Goal: Book appointment/travel/reservation: Book appointment/travel/reservation

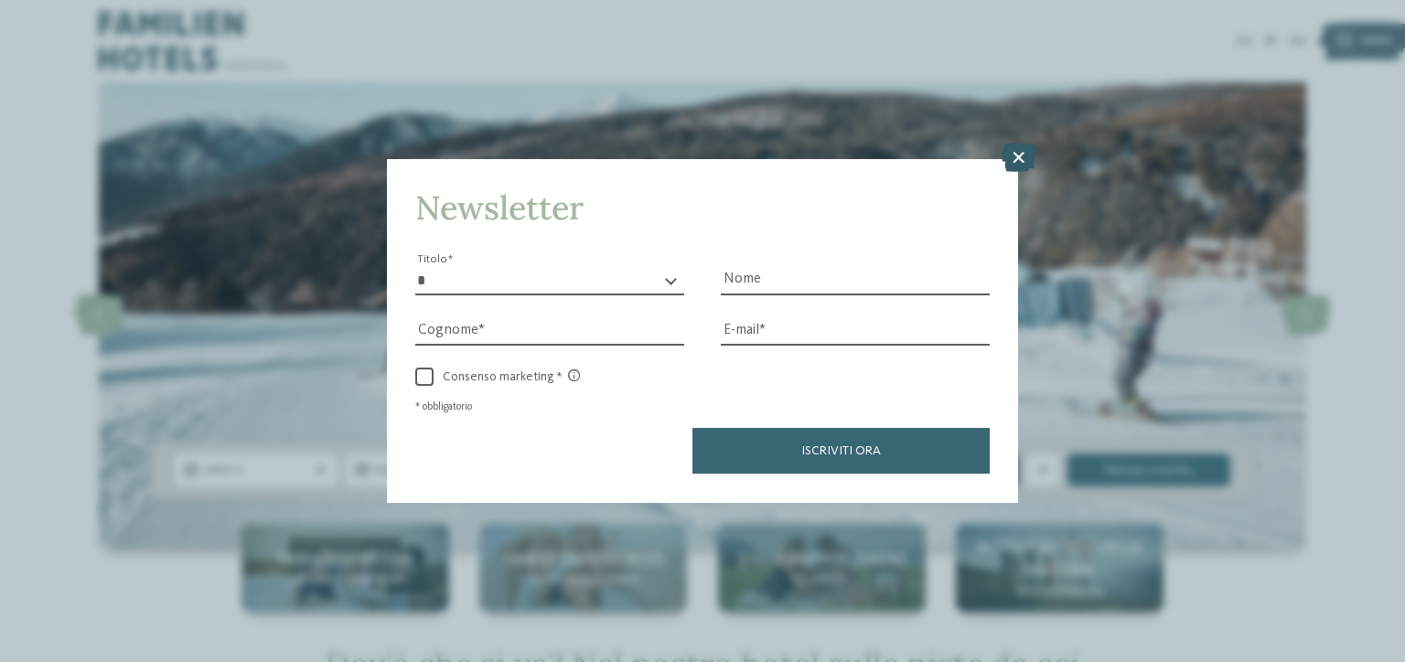
click at [1023, 144] on icon at bounding box center [1019, 158] width 36 height 29
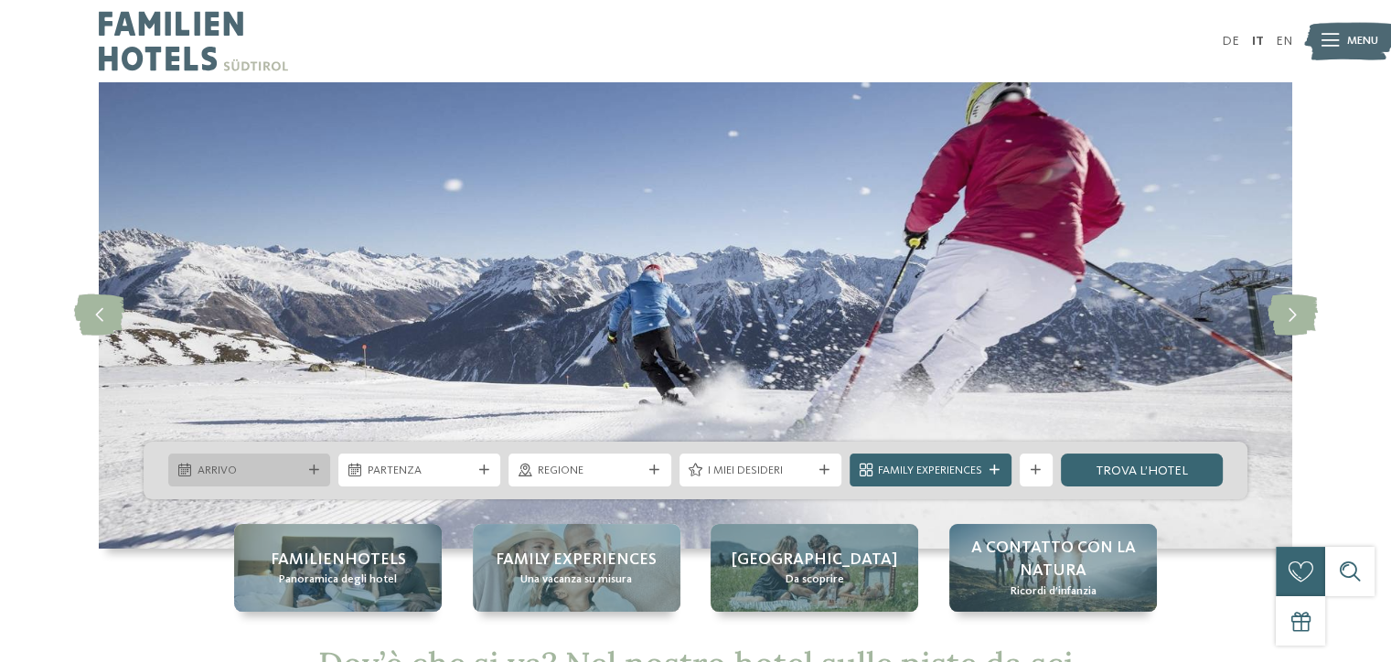
click at [315, 480] on div "Arrivo" at bounding box center [249, 470] width 162 height 33
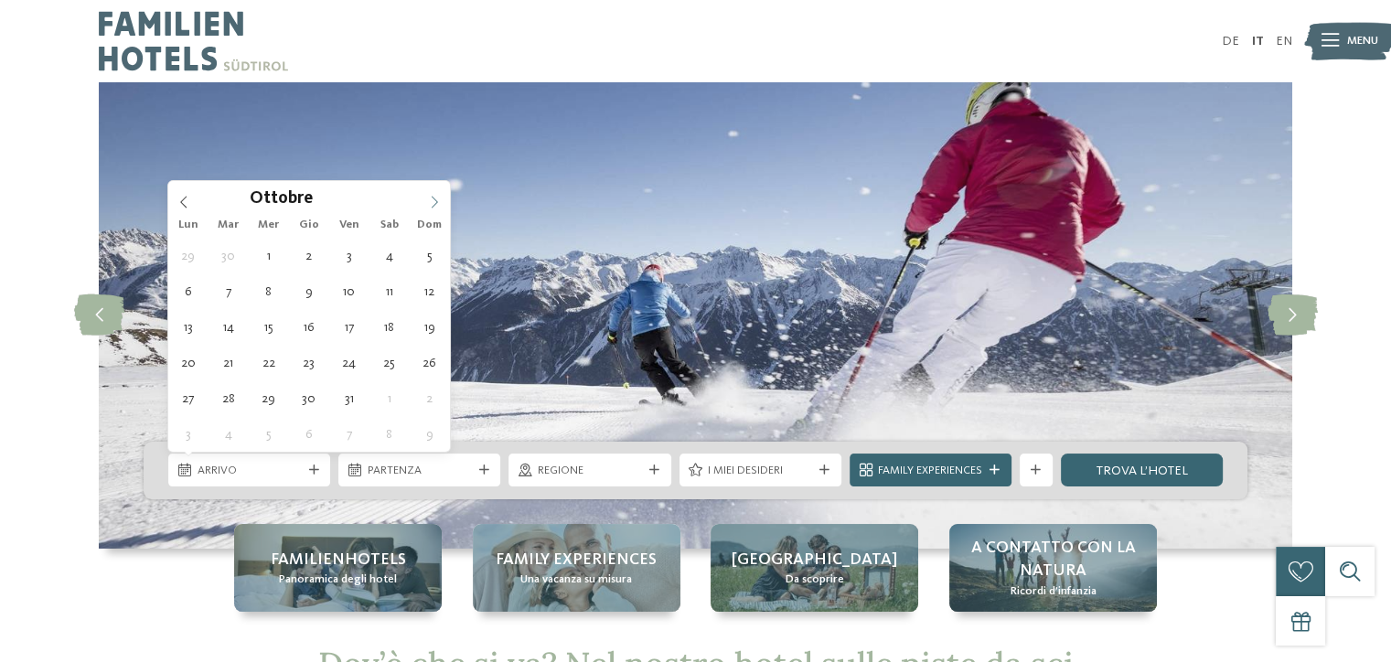
click at [428, 207] on span at bounding box center [434, 196] width 31 height 31
click at [428, 207] on icon at bounding box center [434, 202] width 13 height 13
type input "****"
click at [430, 207] on icon at bounding box center [434, 202] width 13 height 13
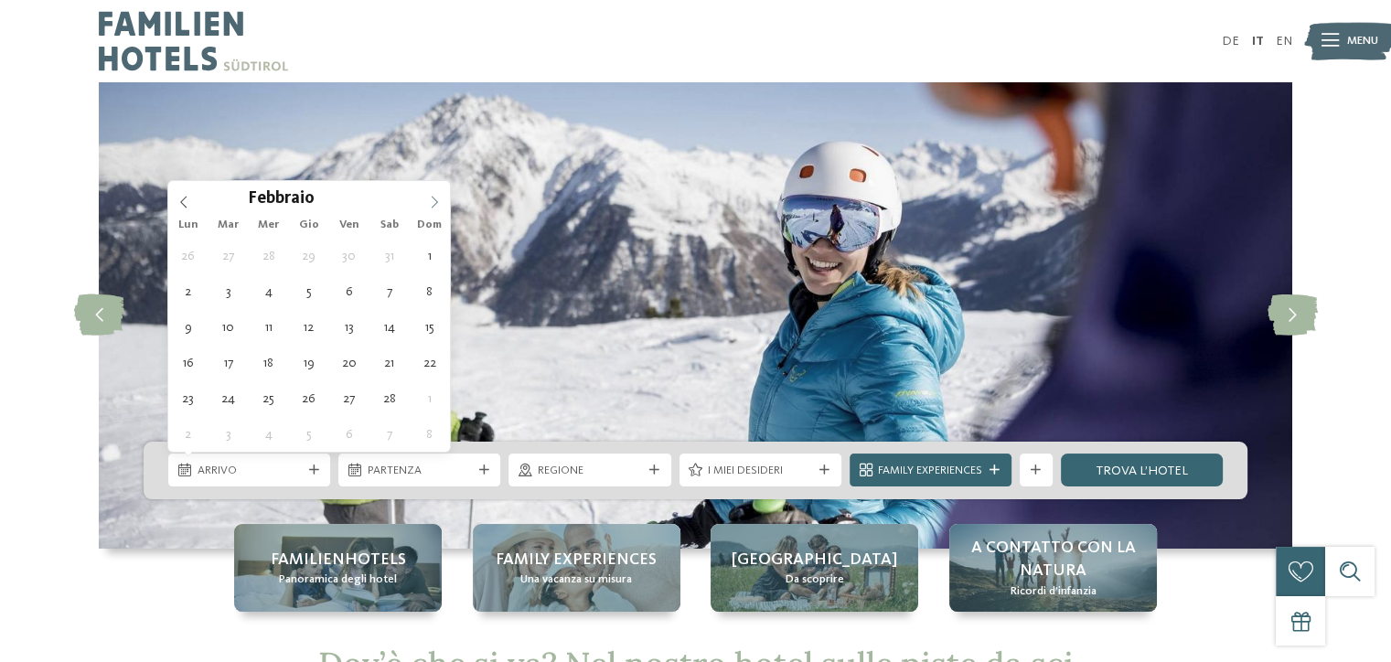
click at [429, 207] on icon at bounding box center [434, 202] width 13 height 13
type div "[DATE]"
type input "****"
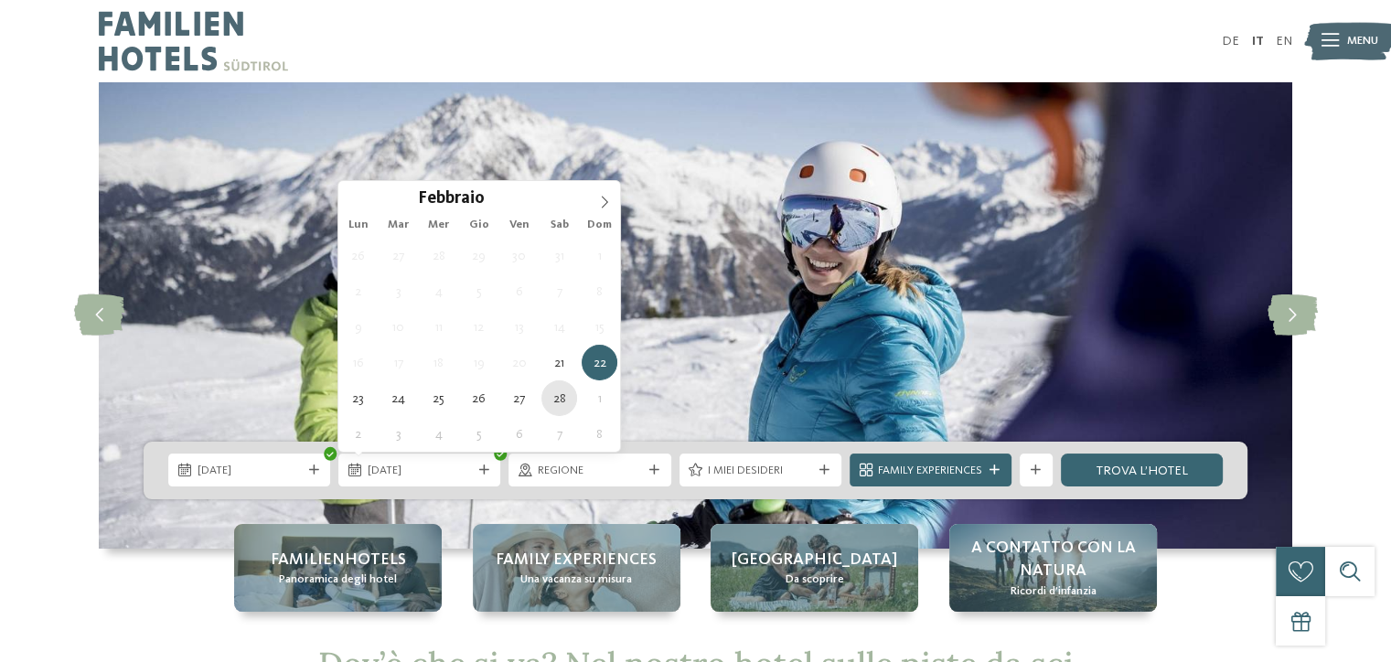
type div "[DATE]"
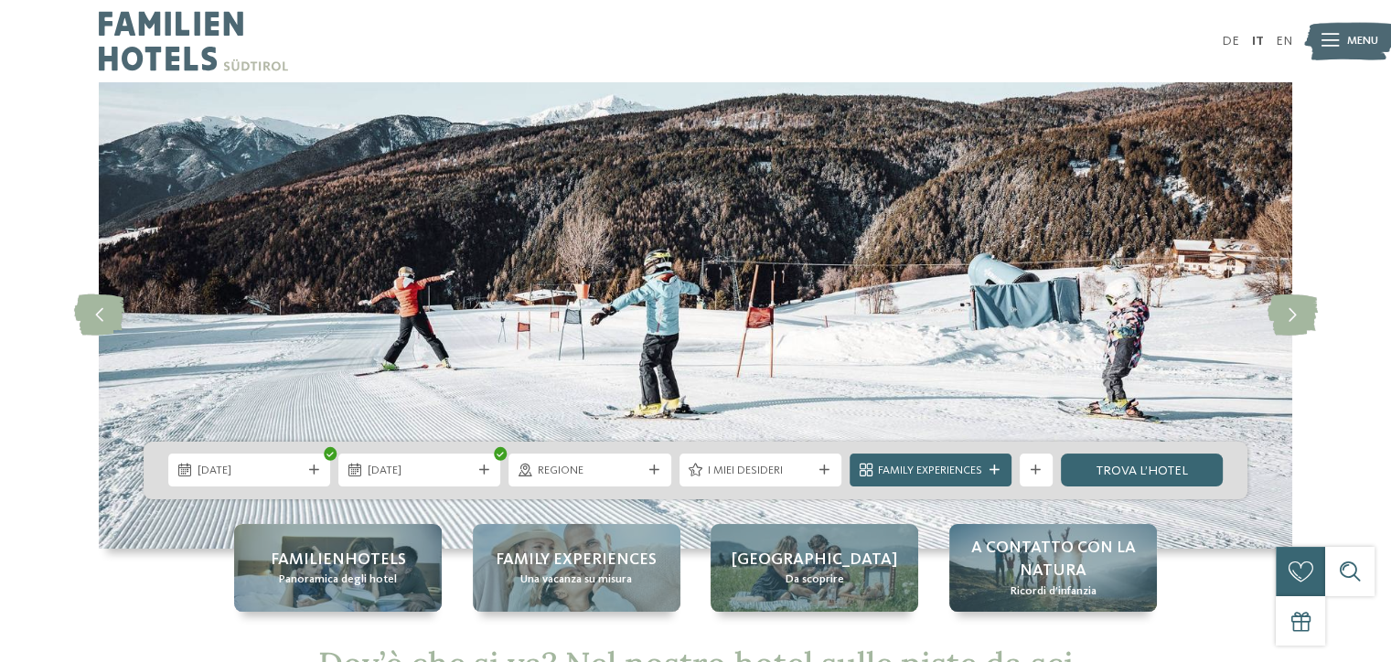
click at [588, 481] on div "Regione" at bounding box center [590, 470] width 162 height 33
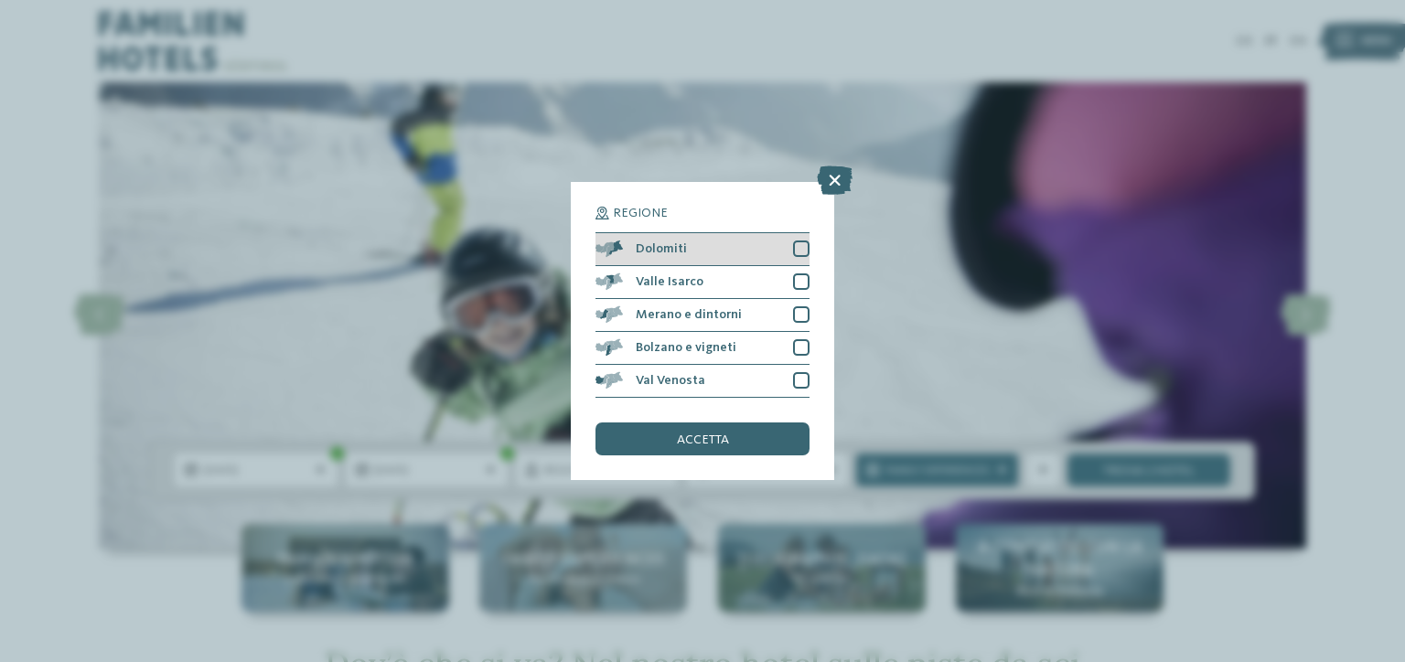
click at [794, 249] on div at bounding box center [801, 249] width 16 height 16
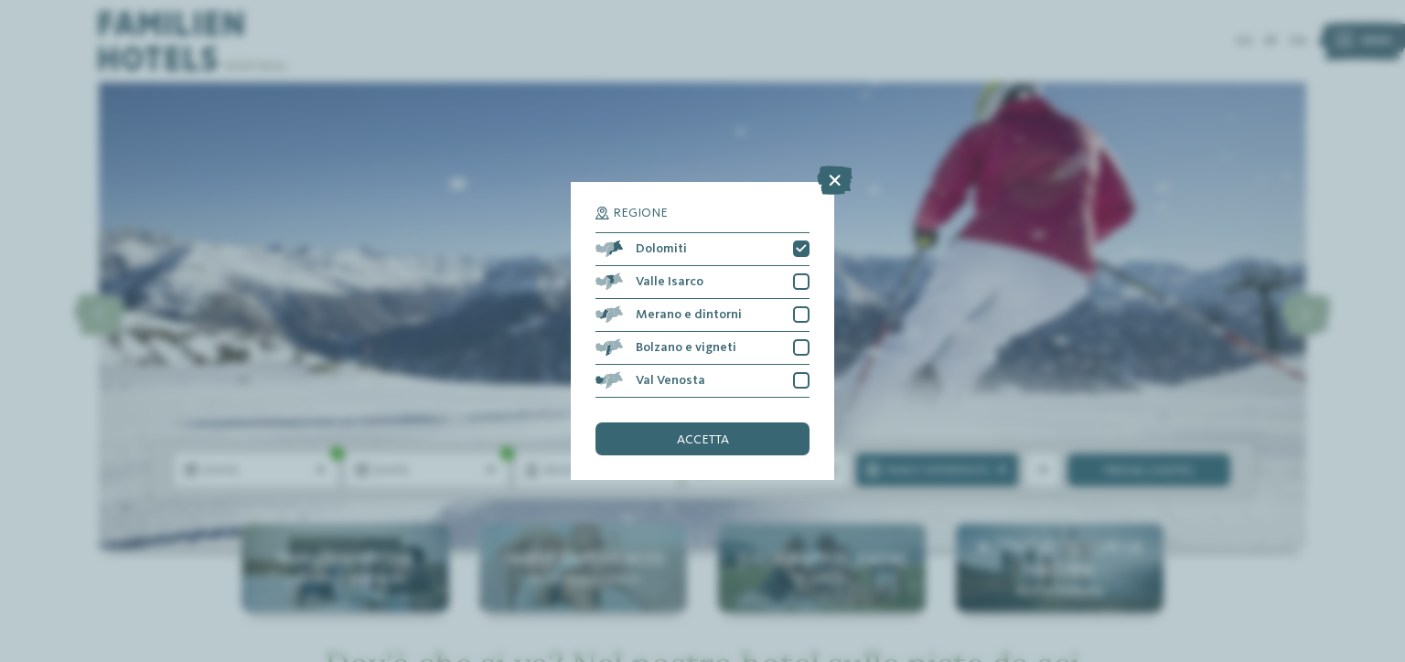
click at [813, 260] on div "Regione Dolomiti [GEOGRAPHIC_DATA]" at bounding box center [702, 331] width 263 height 298
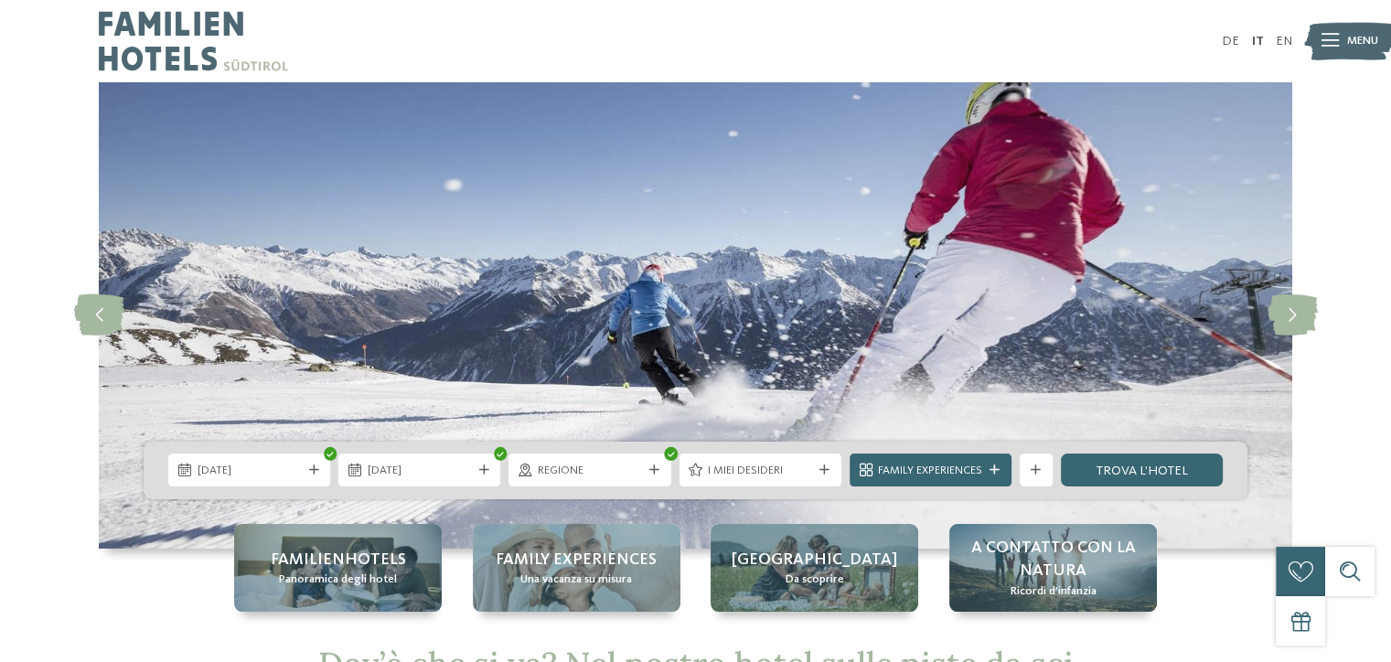
click at [801, 469] on span "I miei desideri" at bounding box center [760, 471] width 104 height 16
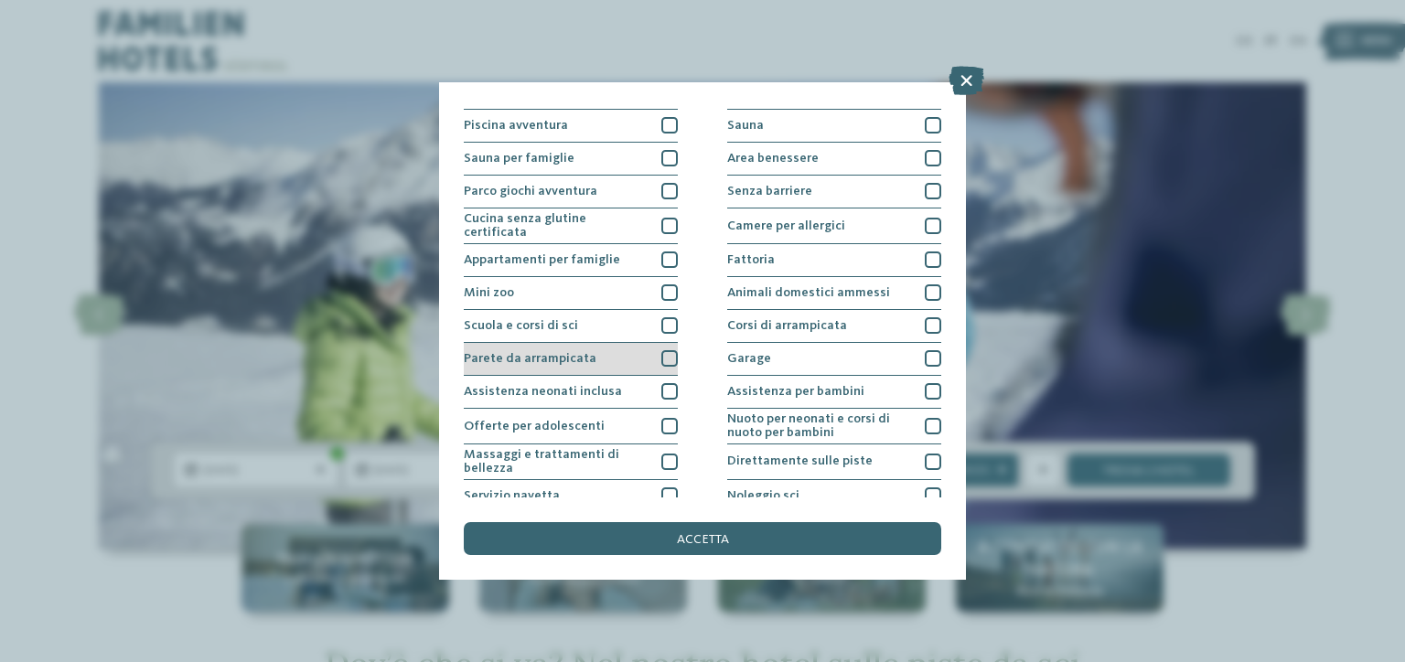
scroll to position [91, 0]
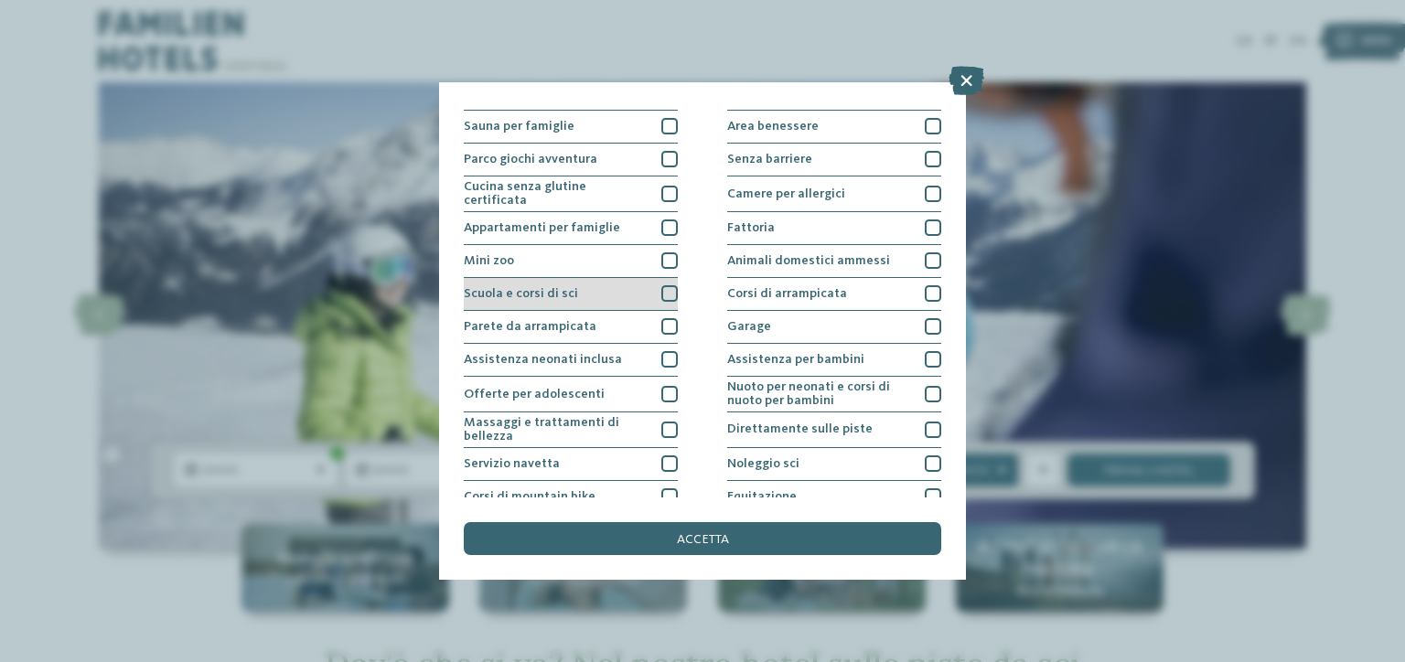
click at [650, 306] on div "Scuola e corsi di sci" at bounding box center [571, 294] width 214 height 33
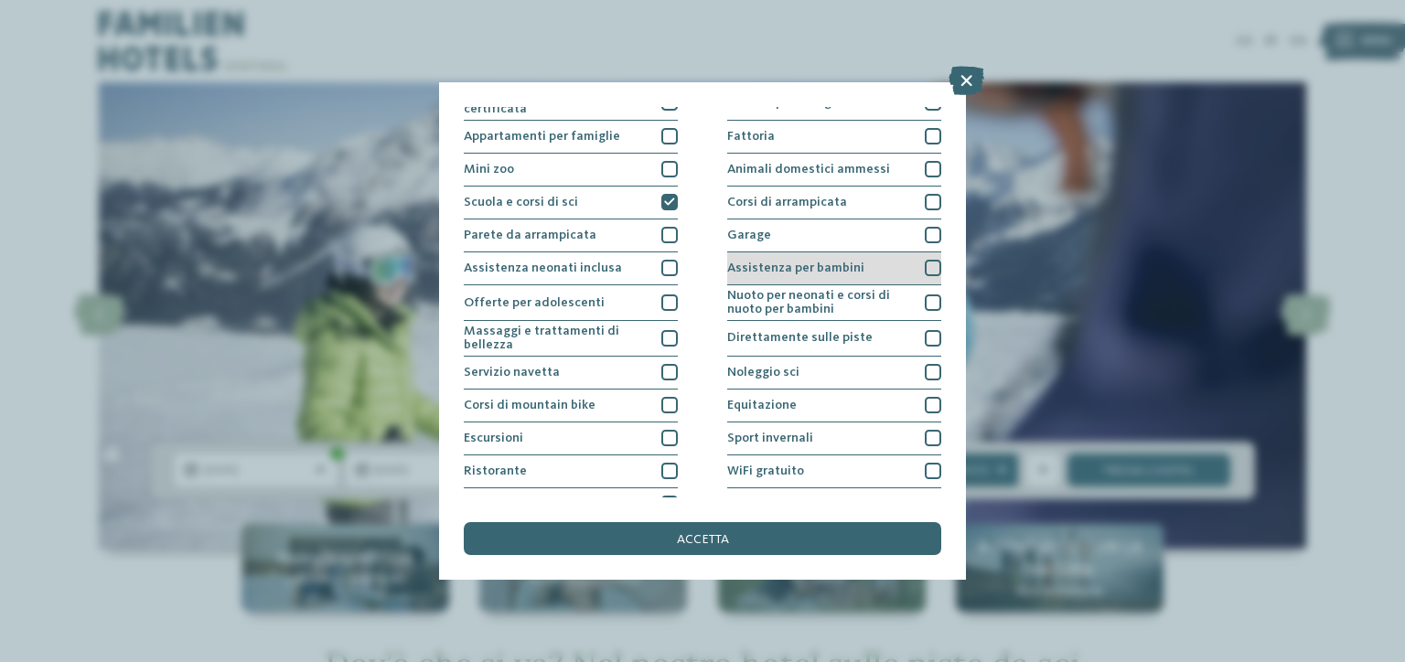
click at [925, 264] on div at bounding box center [933, 268] width 16 height 16
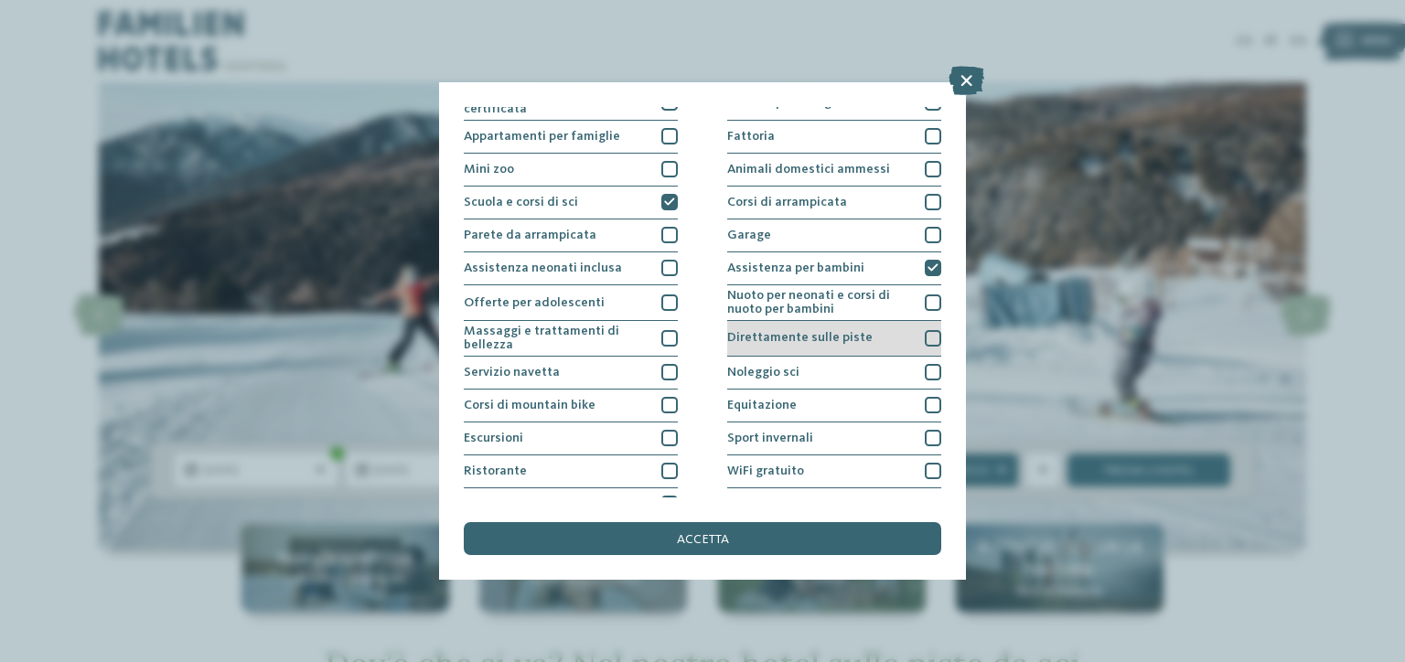
click at [925, 334] on div at bounding box center [933, 338] width 16 height 16
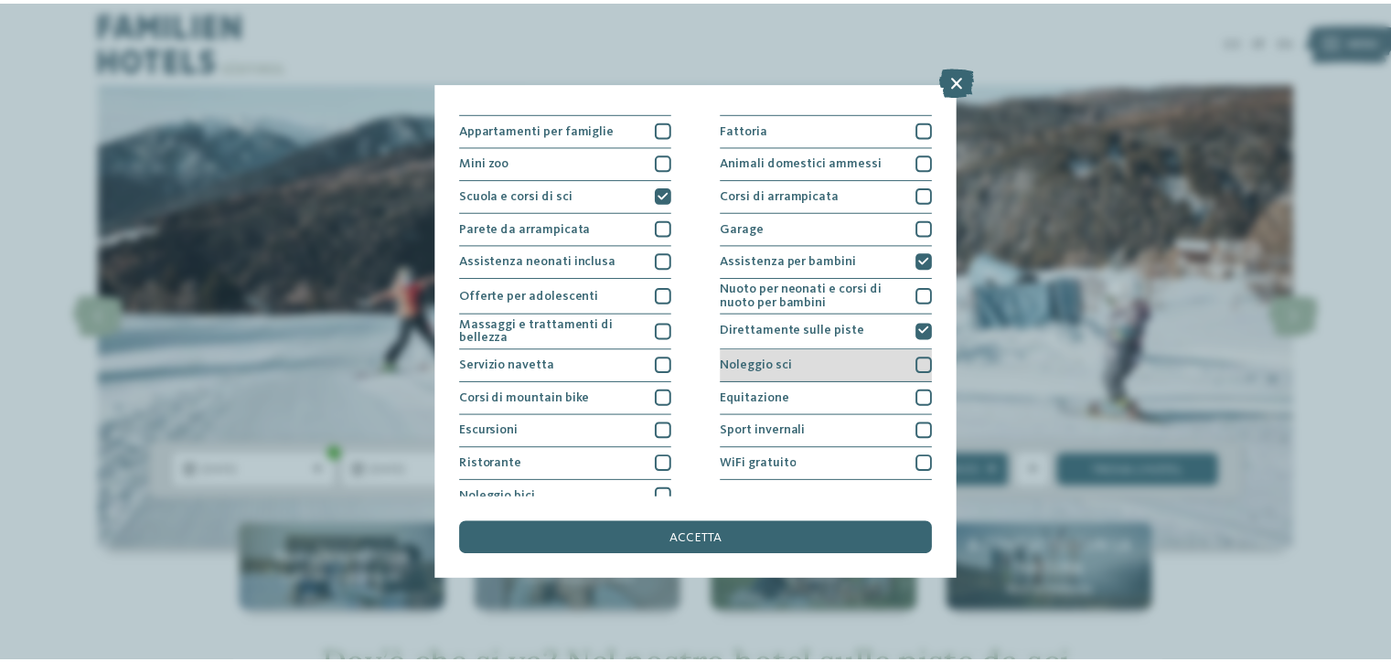
scroll to position [203, 0]
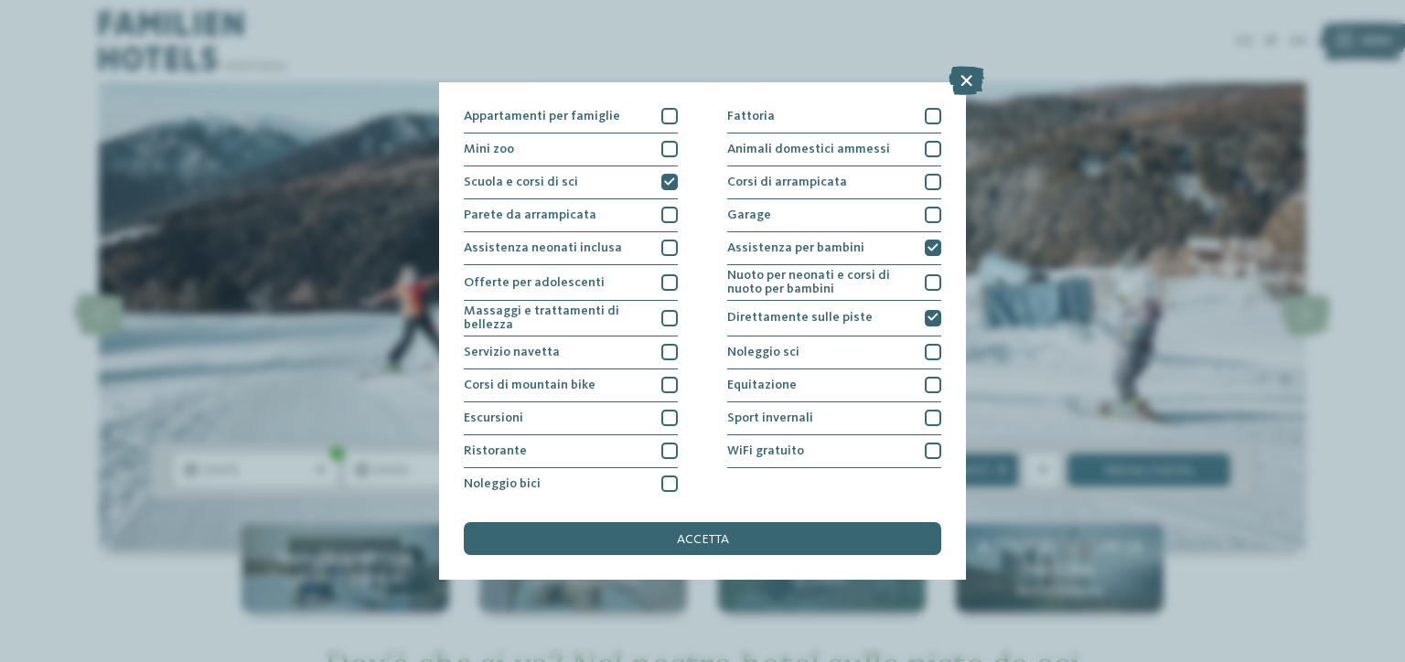
click at [746, 539] on div "accetta" at bounding box center [702, 538] width 477 height 33
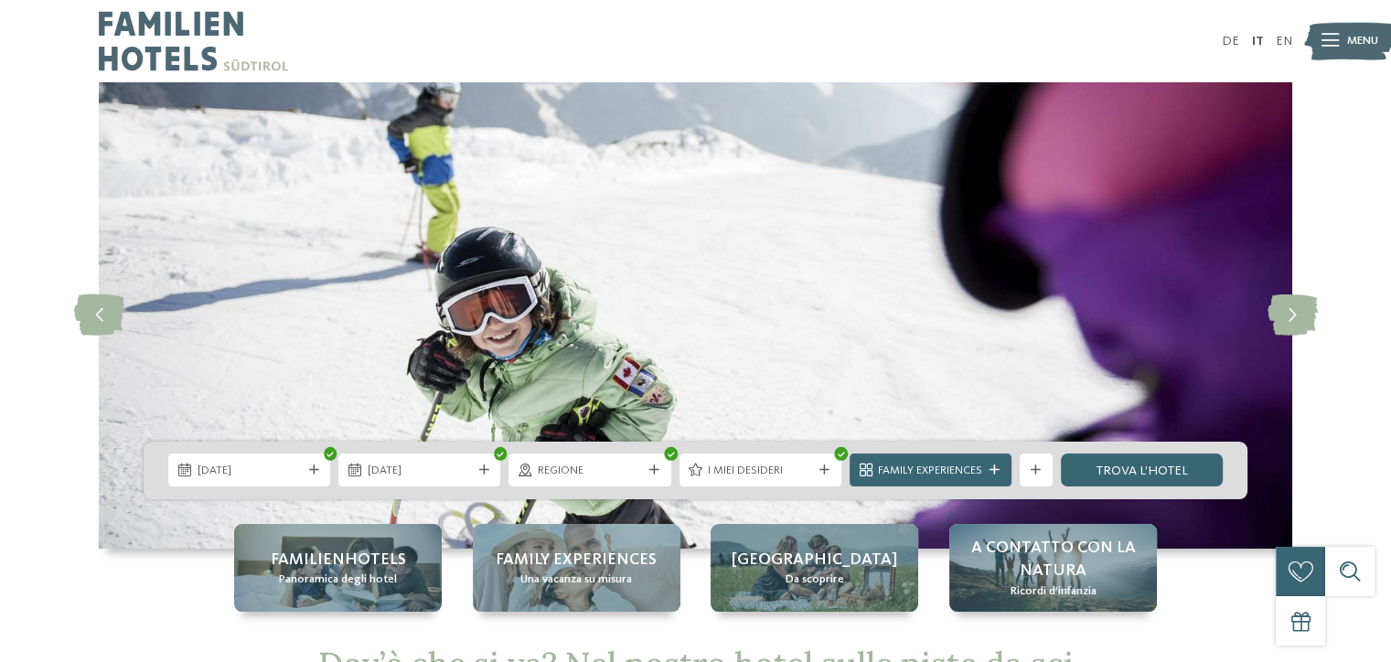
click at [1004, 479] on div "Family Experiences" at bounding box center [931, 470] width 162 height 33
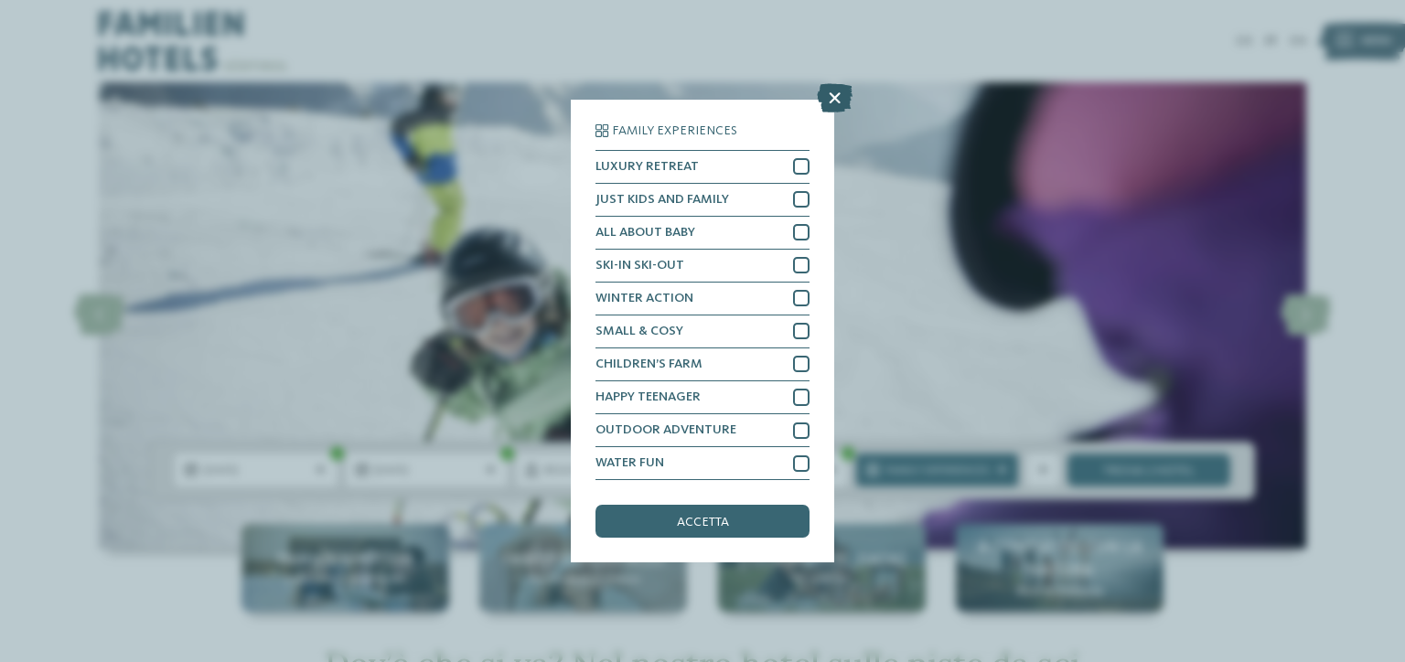
click at [832, 102] on icon at bounding box center [835, 97] width 36 height 29
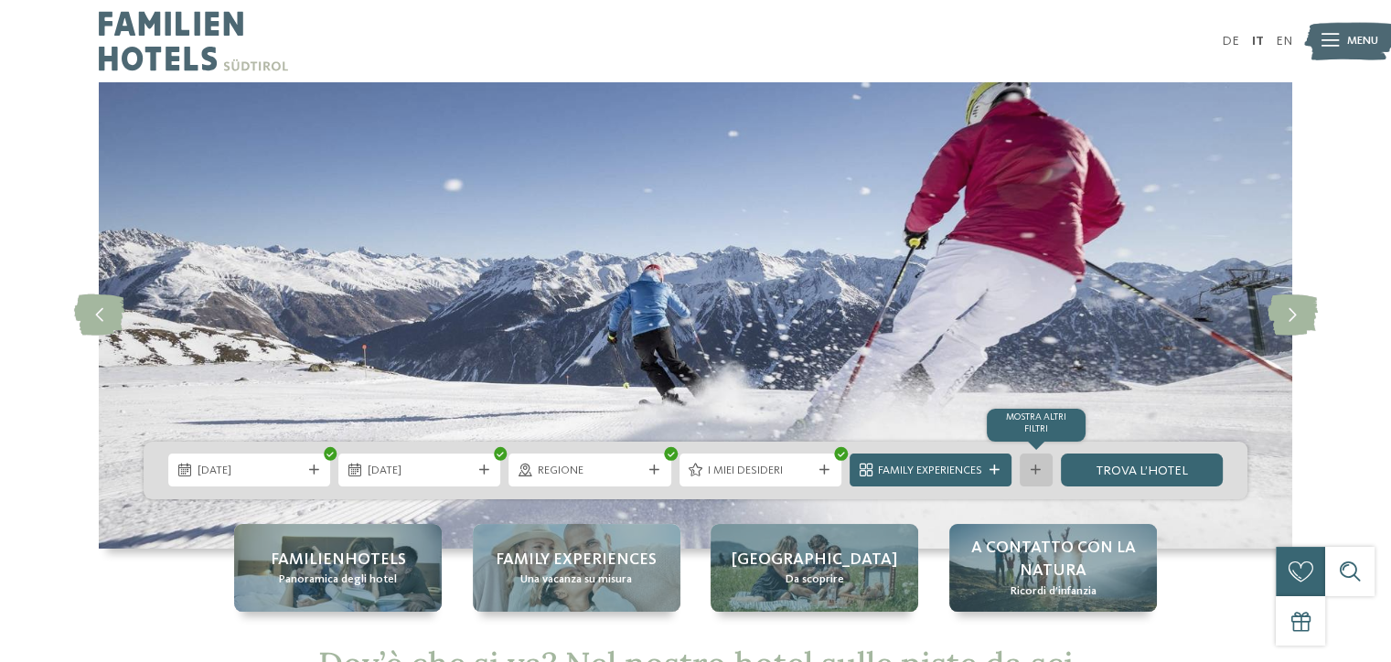
click at [1042, 474] on div at bounding box center [1036, 471] width 16 height 10
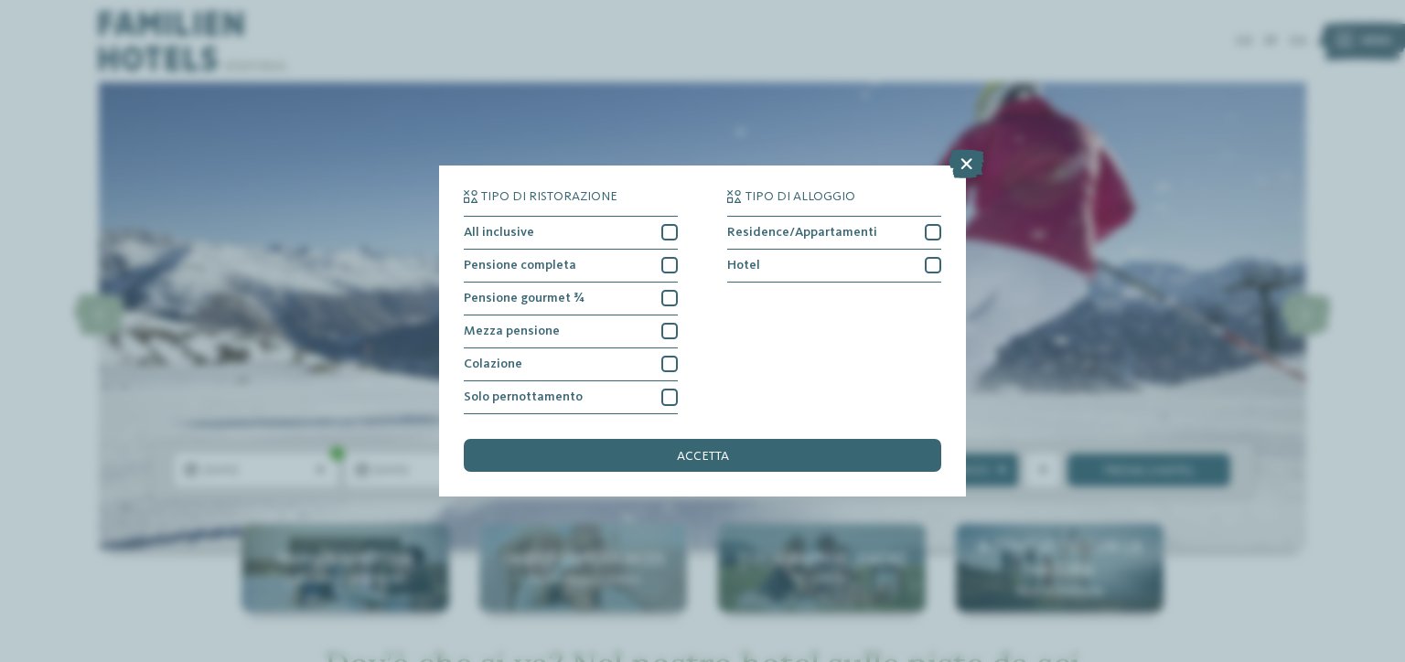
click at [970, 160] on icon at bounding box center [966, 163] width 36 height 29
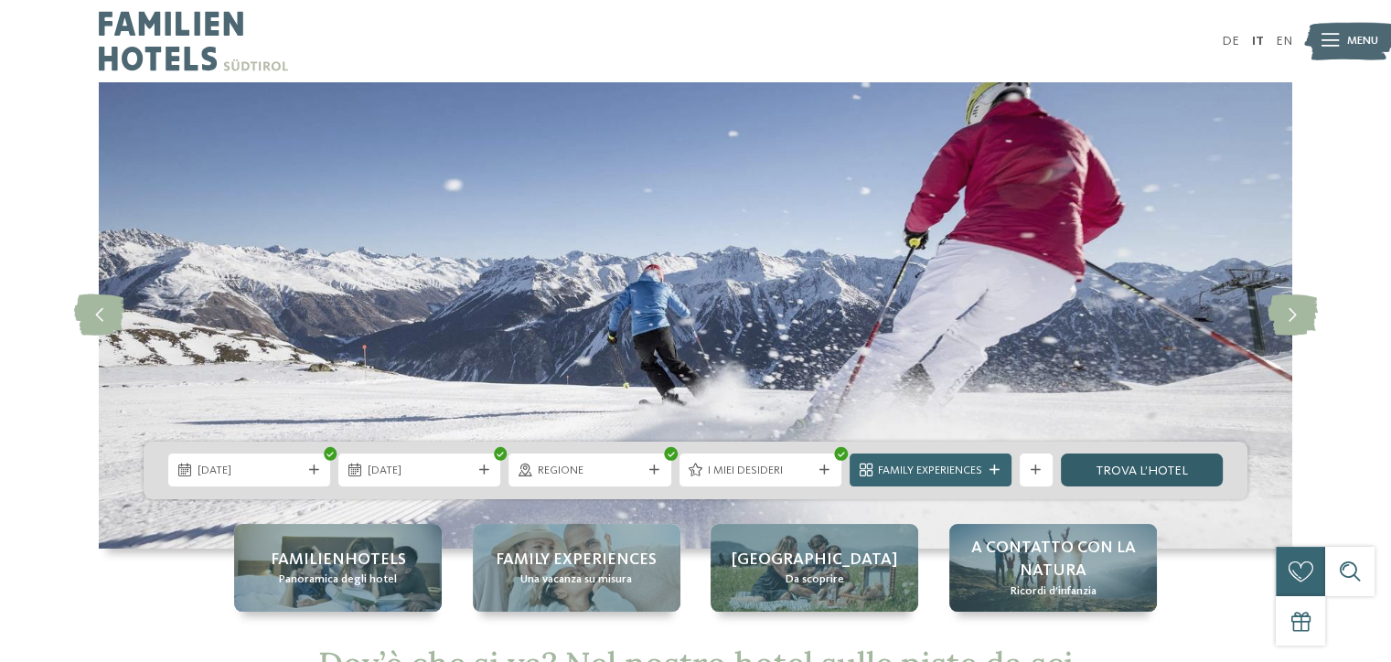
click at [1154, 482] on link "trova l’hotel" at bounding box center [1142, 470] width 162 height 33
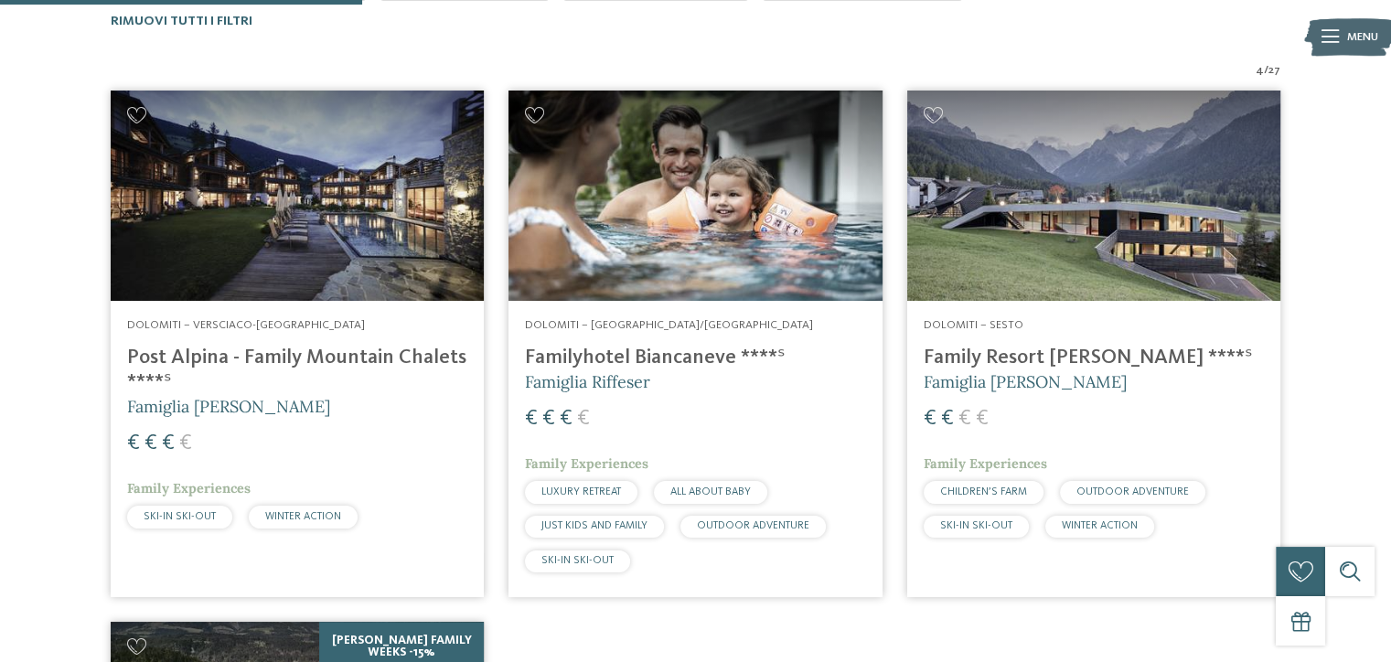
scroll to position [530, 0]
